Goal: Go to known website: Go to known website

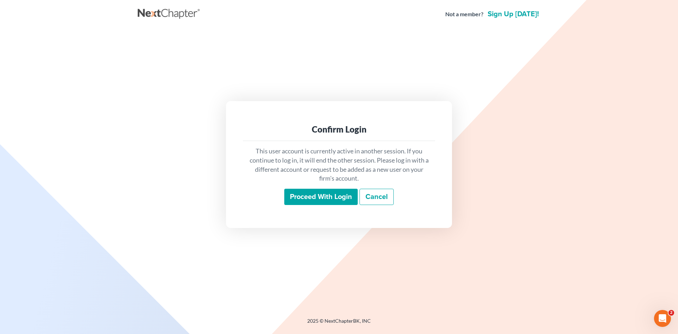
click at [298, 199] on input "Proceed with login" at bounding box center [320, 197] width 73 height 16
